Goal: Information Seeking & Learning: Learn about a topic

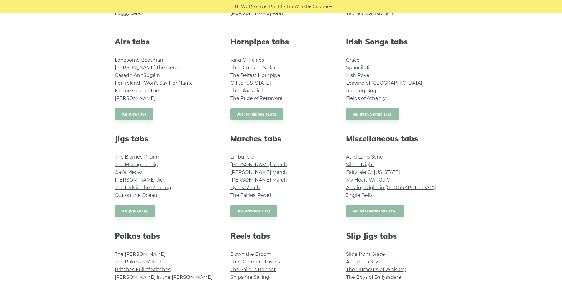
scroll to position [207, 0]
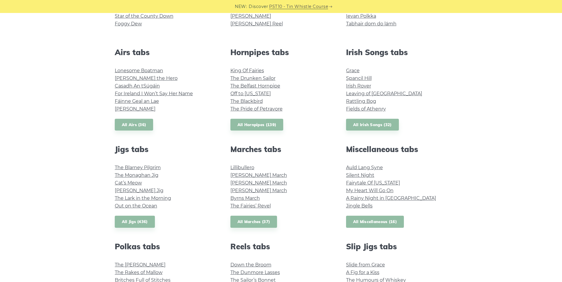
click at [369, 221] on link "All Miscellaneous (16)" at bounding box center [375, 222] width 58 height 12
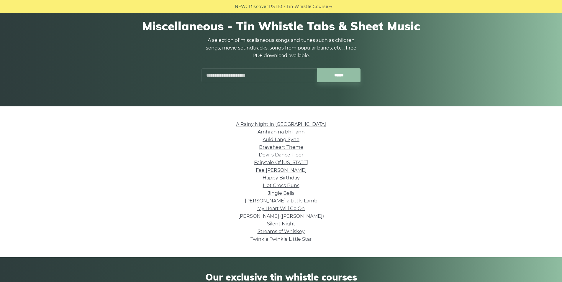
scroll to position [59, 0]
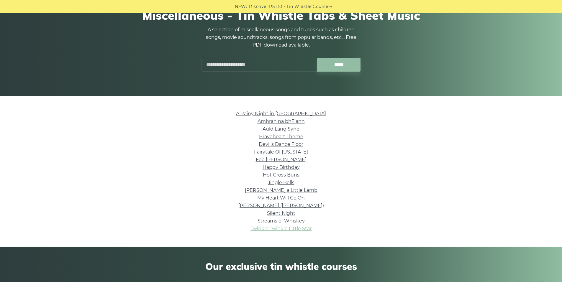
click at [295, 230] on link "Twinkle Twinkle Little Star" at bounding box center [280, 229] width 61 height 6
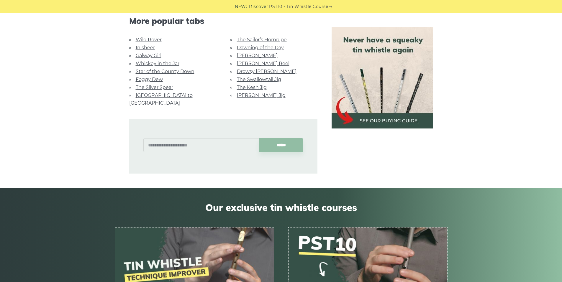
scroll to position [295, 0]
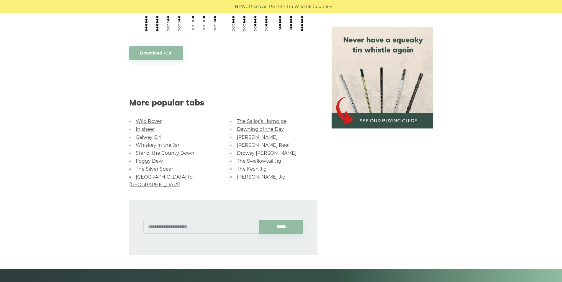
click at [150, 138] on link "Galway Girl" at bounding box center [149, 138] width 26 height 6
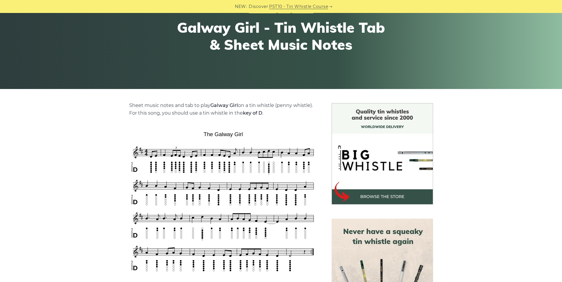
scroll to position [89, 0]
